Goal: Task Accomplishment & Management: Complete application form

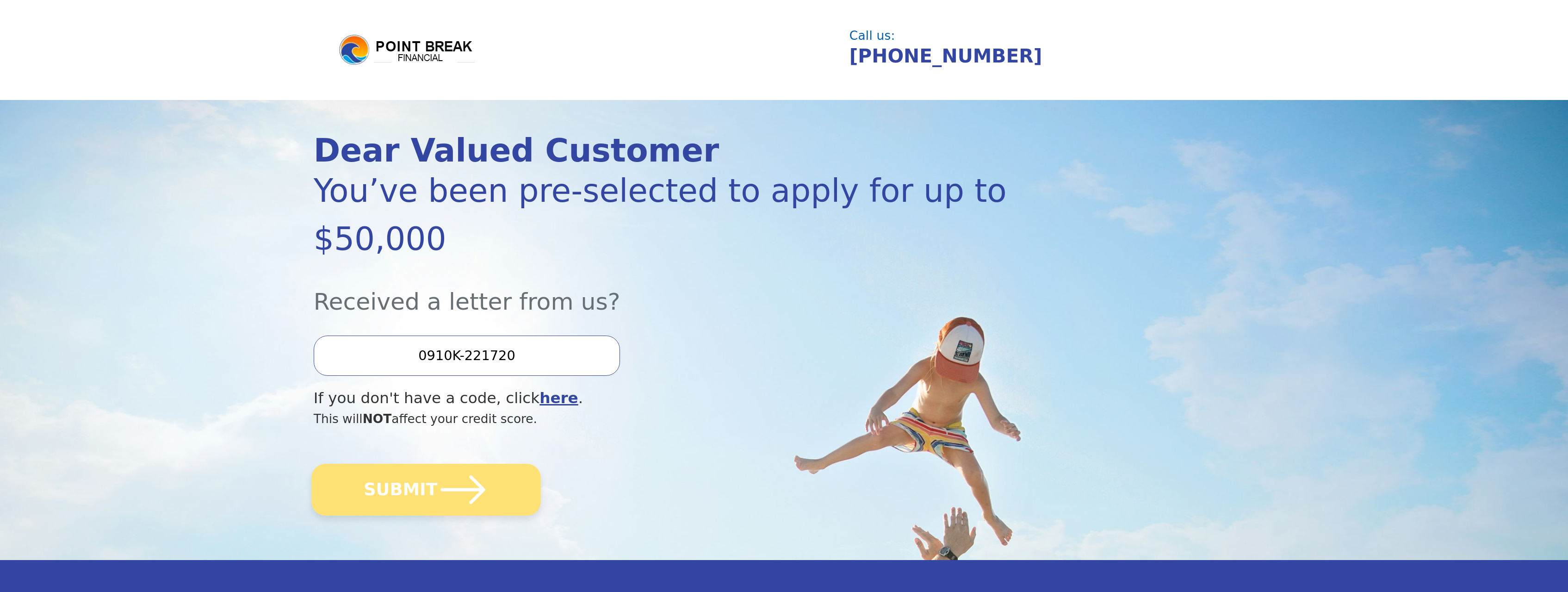
click at [387, 464] on button "SUBMIT" at bounding box center [426, 490] width 229 height 52
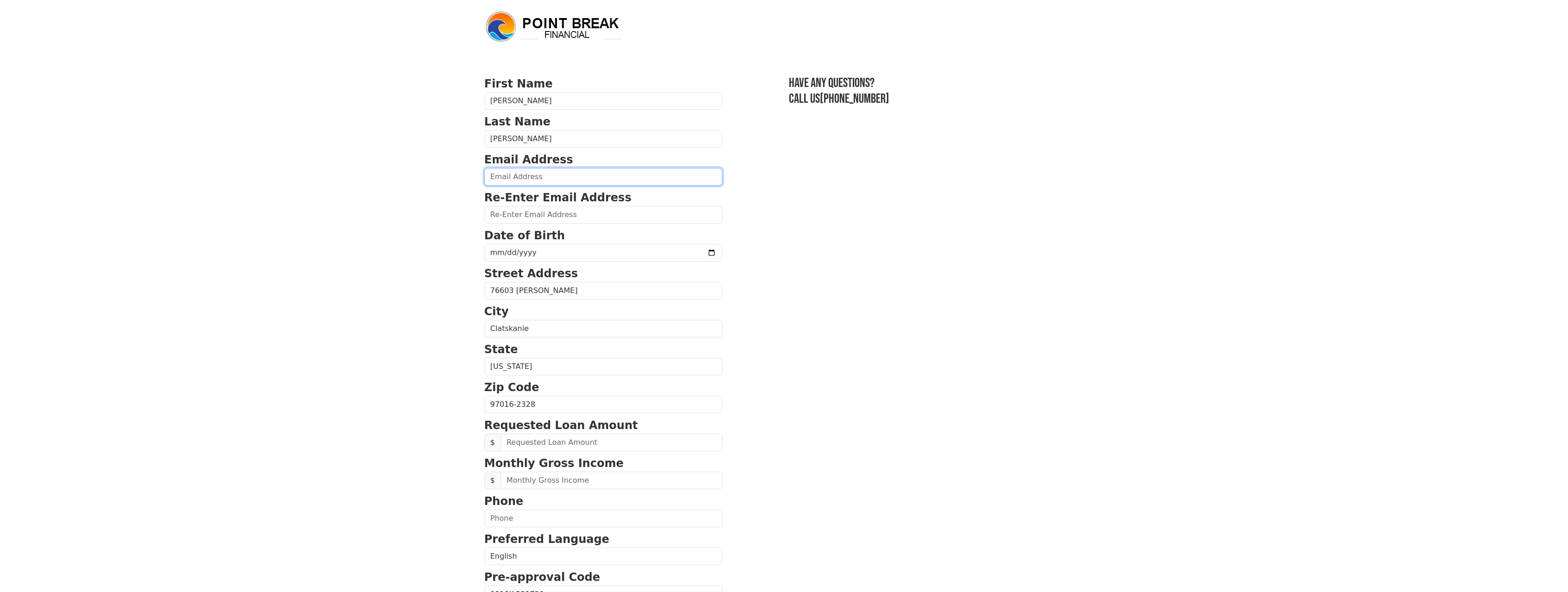
click at [547, 175] on input "email" at bounding box center [603, 177] width 238 height 18
type input "TYLER.PALOMAKI@GMAIL.COM"
type input "689 NE Spring ST"
type input "CLATSKANIE"
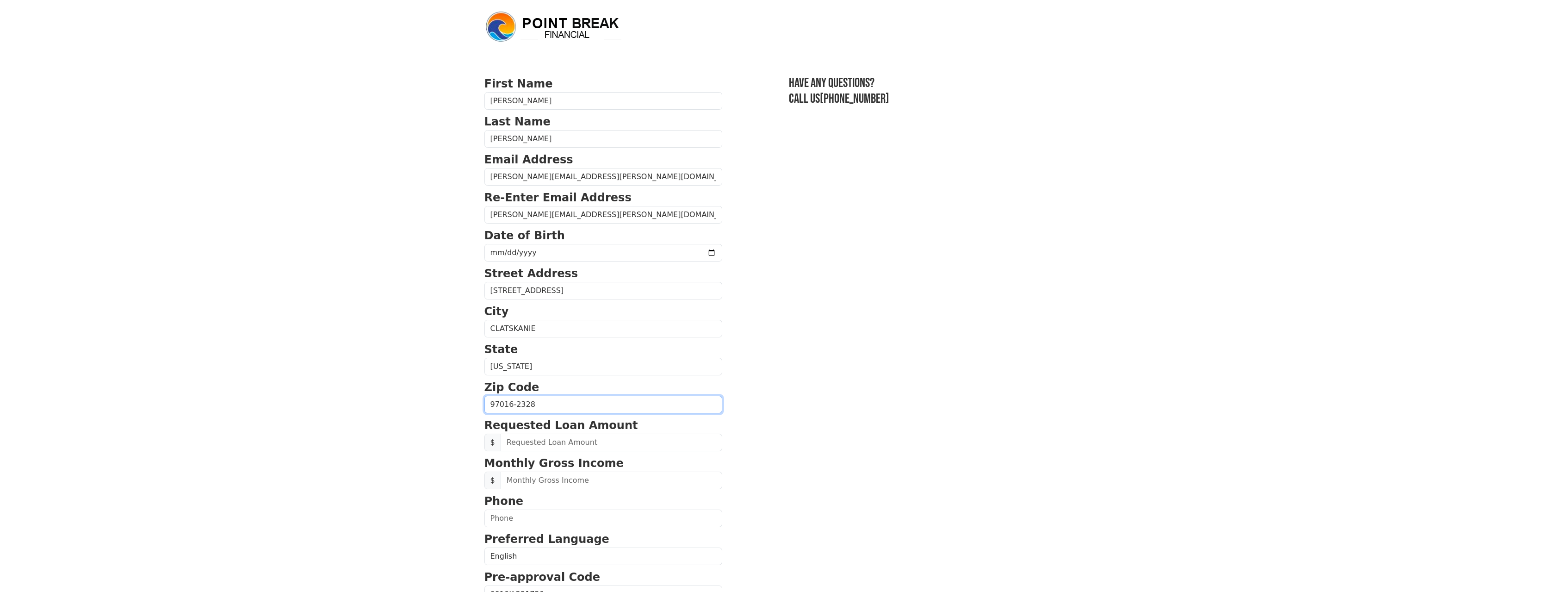
type input "97016-2647"
type input "(503) 410-8841"
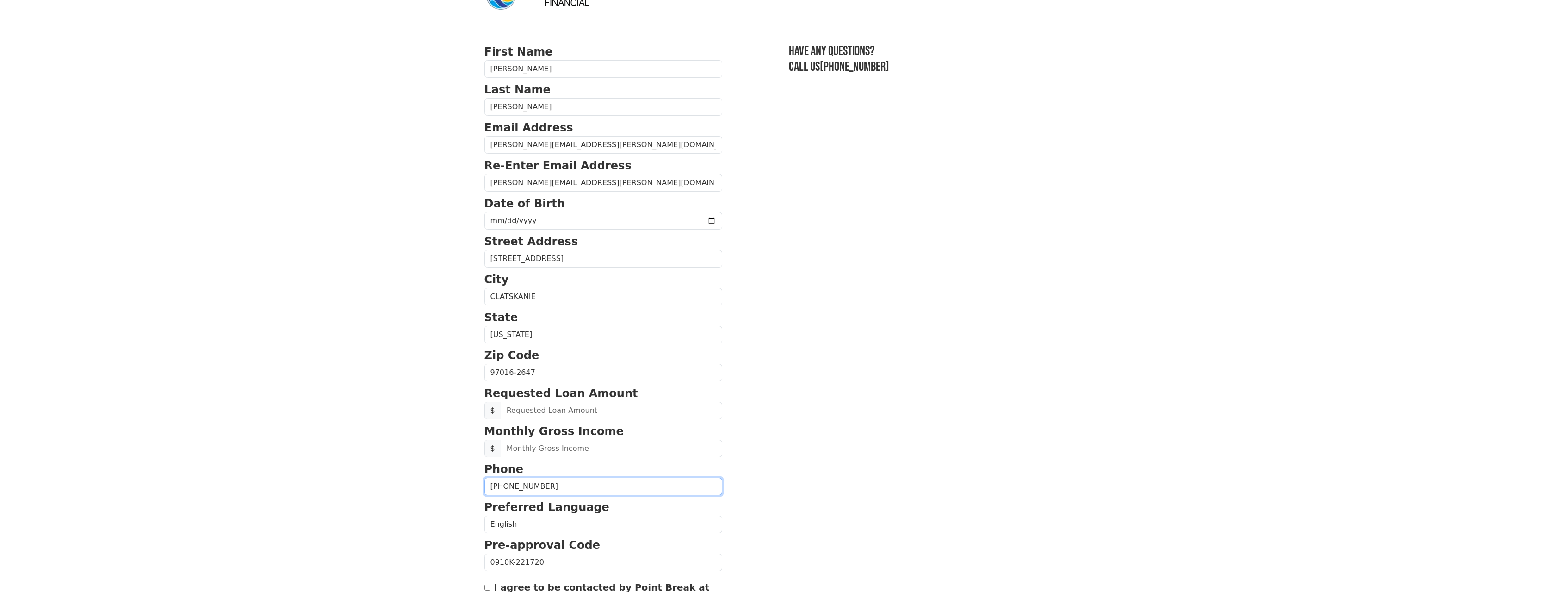
scroll to position [142, 0]
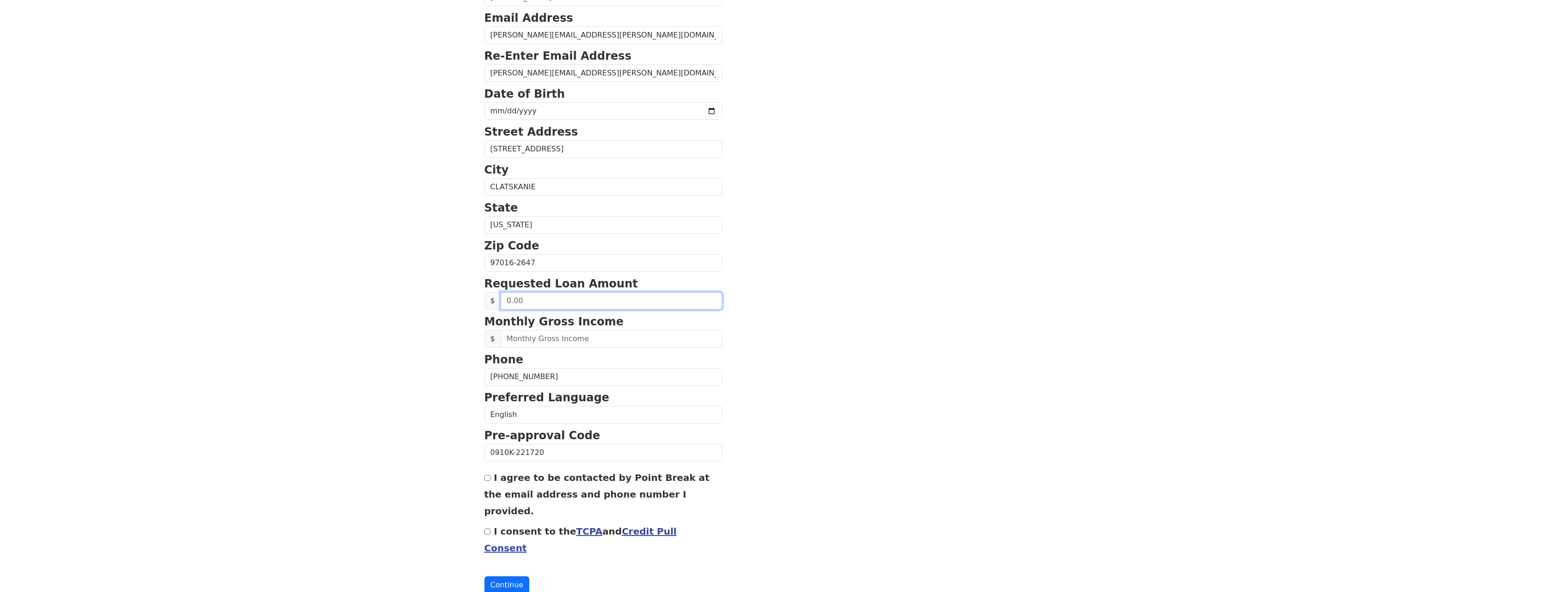
click at [548, 305] on input "text" at bounding box center [611, 301] width 222 height 18
type input "50,000.00"
click at [548, 342] on input "text" at bounding box center [611, 339] width 222 height 18
type input "8,000.00"
click at [489, 472] on div "I agree to be contacted by Point Break at the email address and phone number I …" at bounding box center [603, 494] width 238 height 50
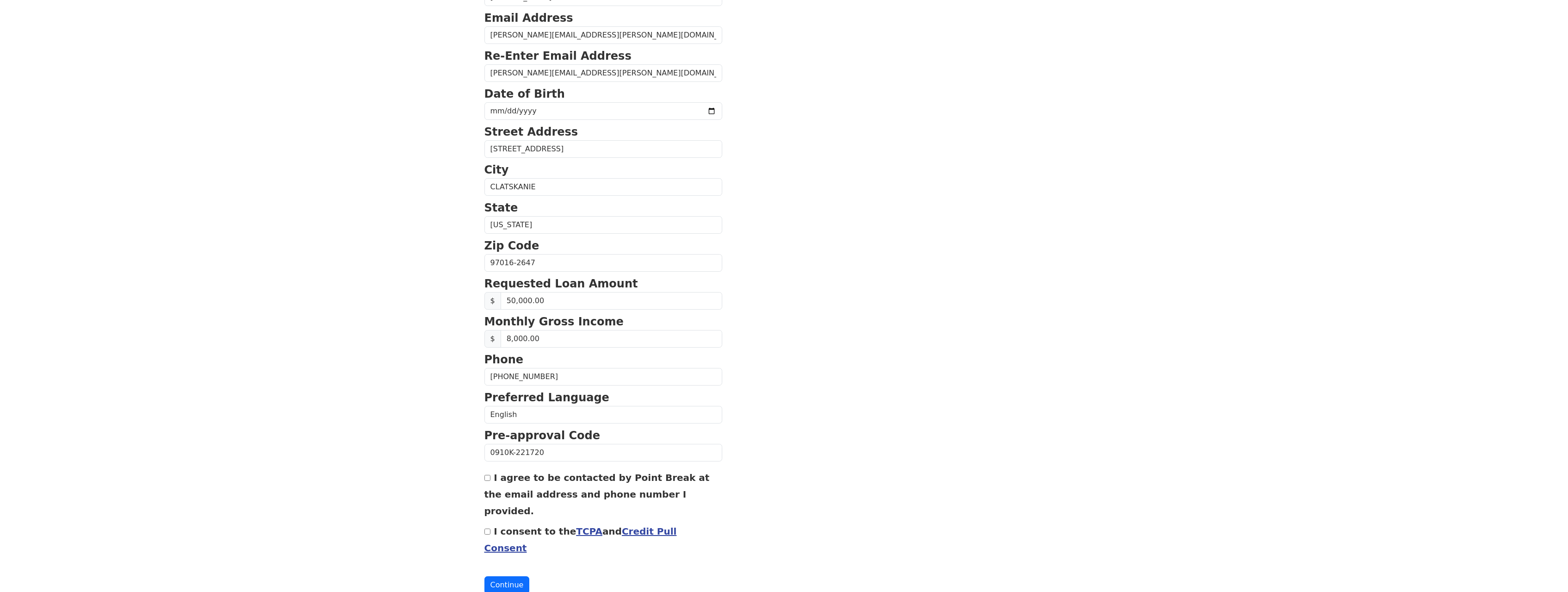
click at [491, 477] on input "I agree to be contacted by Point Break at the email address and phone number I …" at bounding box center [488, 478] width 6 height 6
checkbox input "true"
click at [488, 529] on input "I consent to the TCPA and Credit Pull Consent" at bounding box center [488, 532] width 6 height 6
checkbox input "true"
click at [510, 576] on button "Continue" at bounding box center [507, 585] width 45 height 18
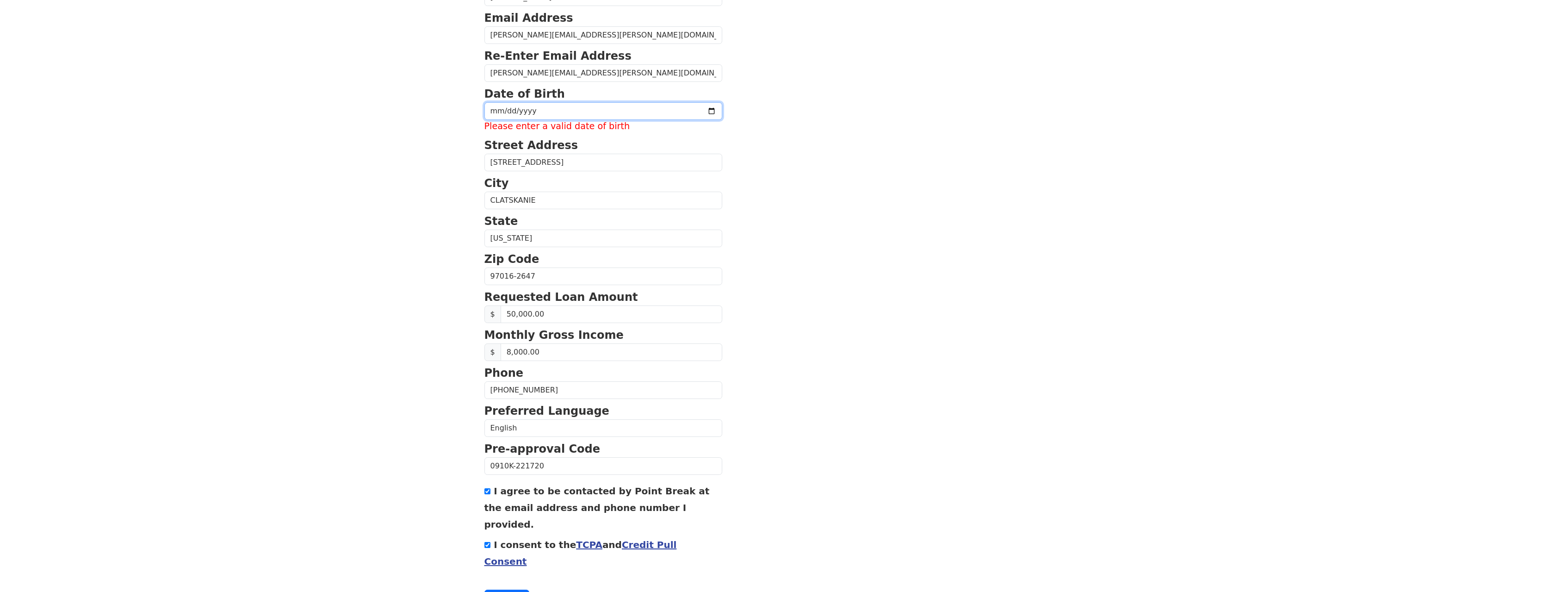
click at [554, 108] on input "date" at bounding box center [603, 111] width 238 height 18
type input "1989-05-11"
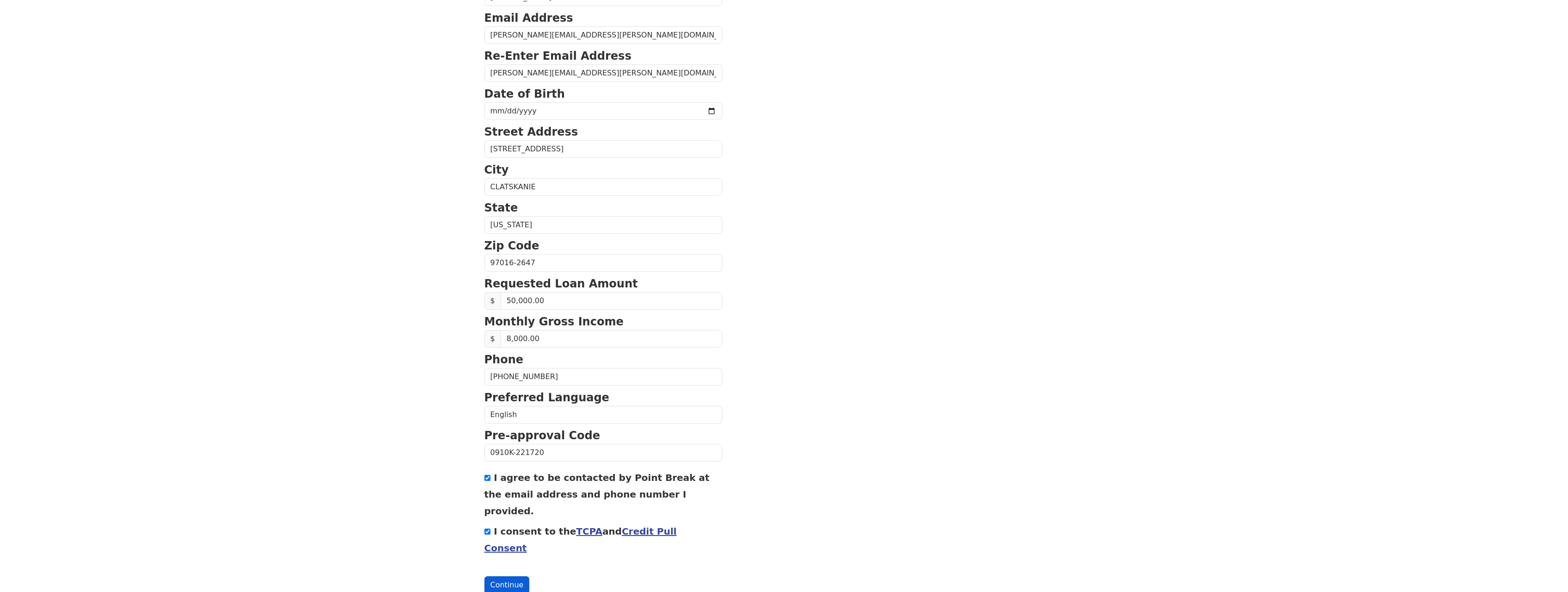
click at [511, 576] on button "Continue" at bounding box center [507, 585] width 45 height 18
